Goal: Navigation & Orientation: Find specific page/section

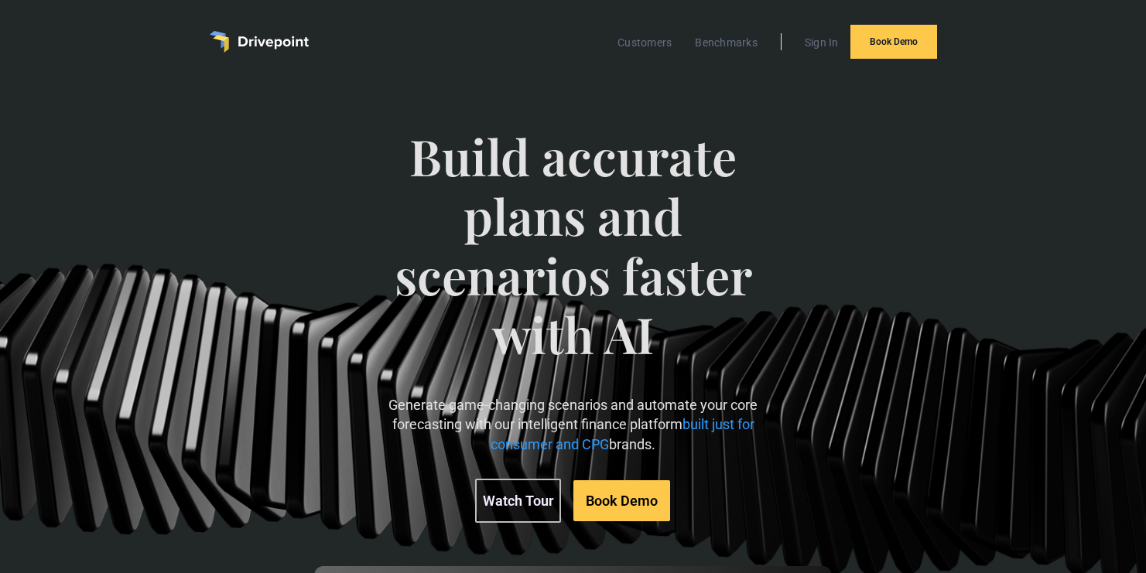
click at [534, 497] on link "Watch Tour" at bounding box center [518, 501] width 86 height 44
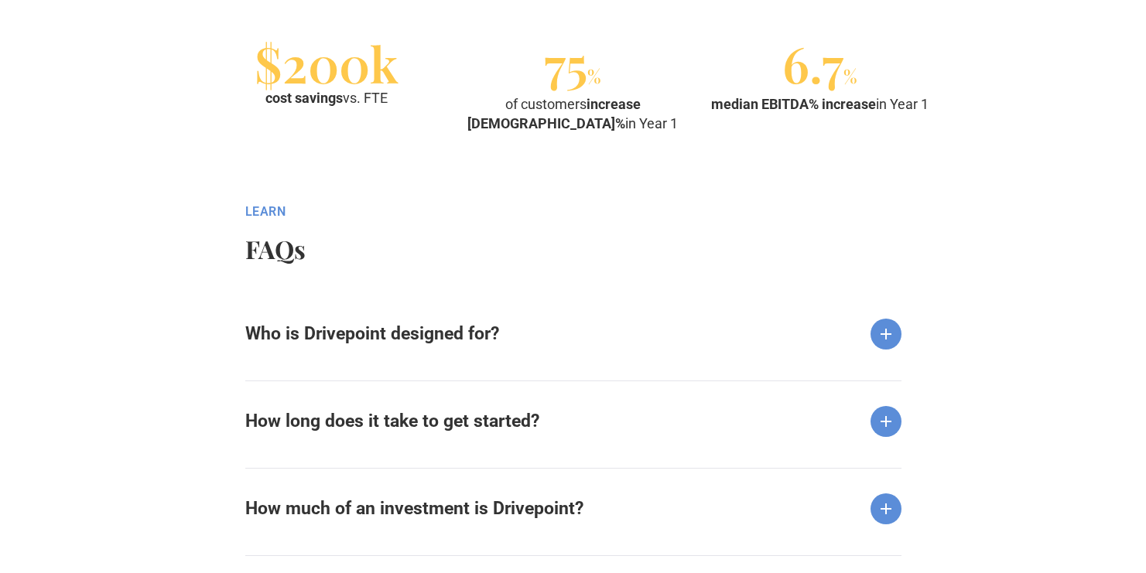
scroll to position [1822, 0]
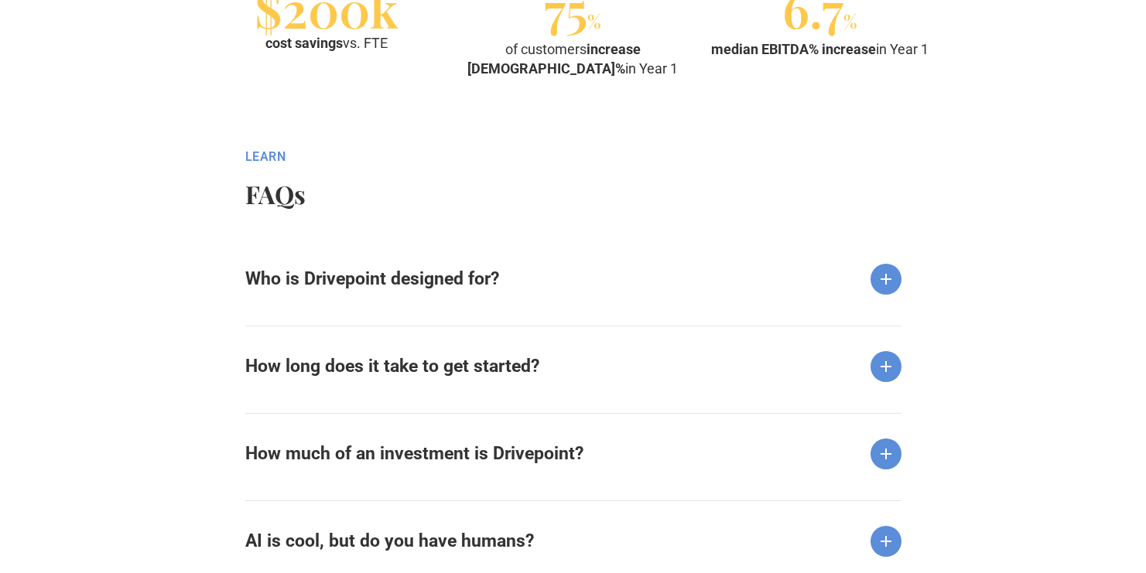
click at [520, 278] on div "Who is Drivepoint designed for?" at bounding box center [573, 267] width 656 height 56
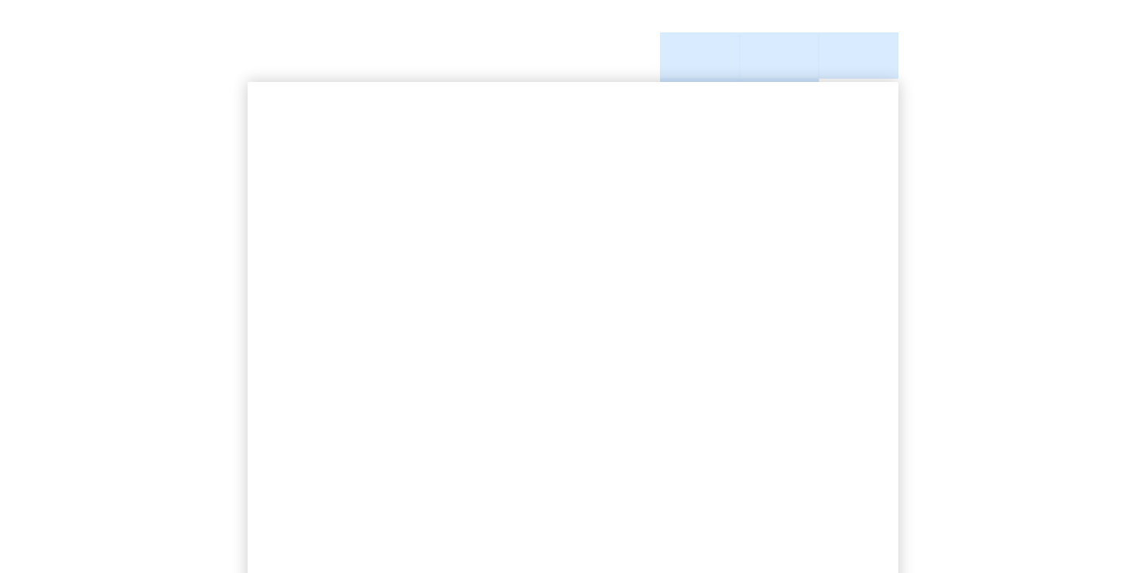
scroll to position [0, 0]
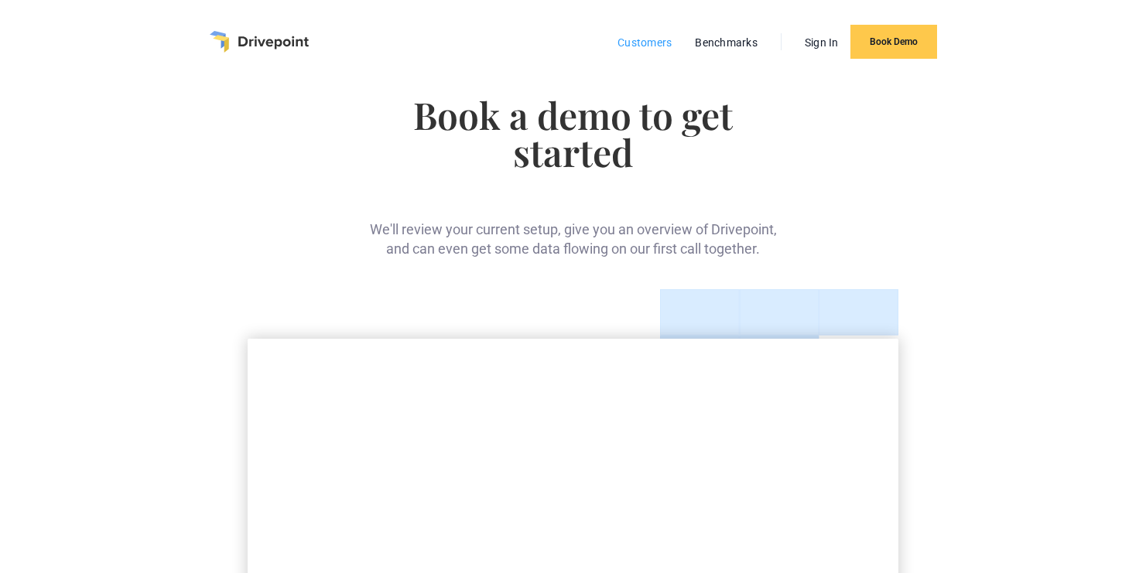
click at [641, 46] on link "Customers" at bounding box center [645, 42] width 70 height 20
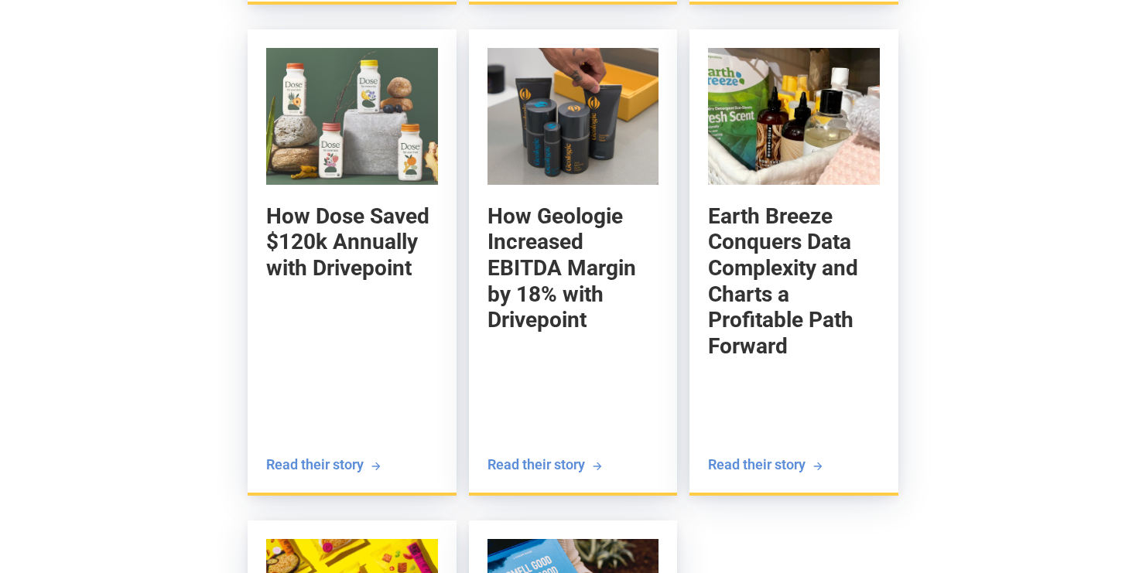
scroll to position [2572, 0]
